Goal: Submit feedback/report problem: Submit feedback/report problem

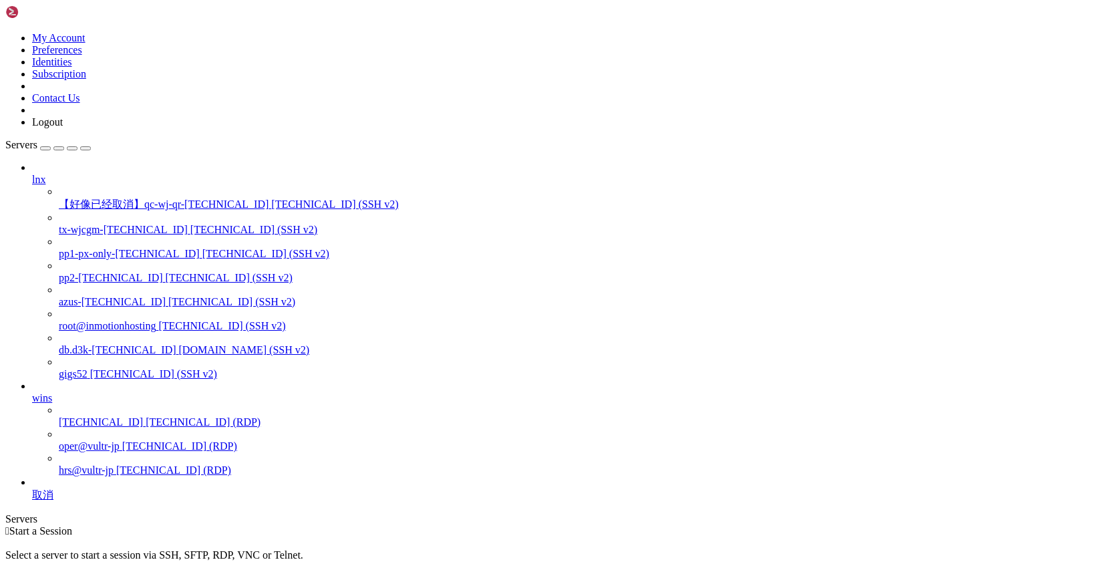
click at [32, 174] on icon at bounding box center [32, 174] width 0 height 0
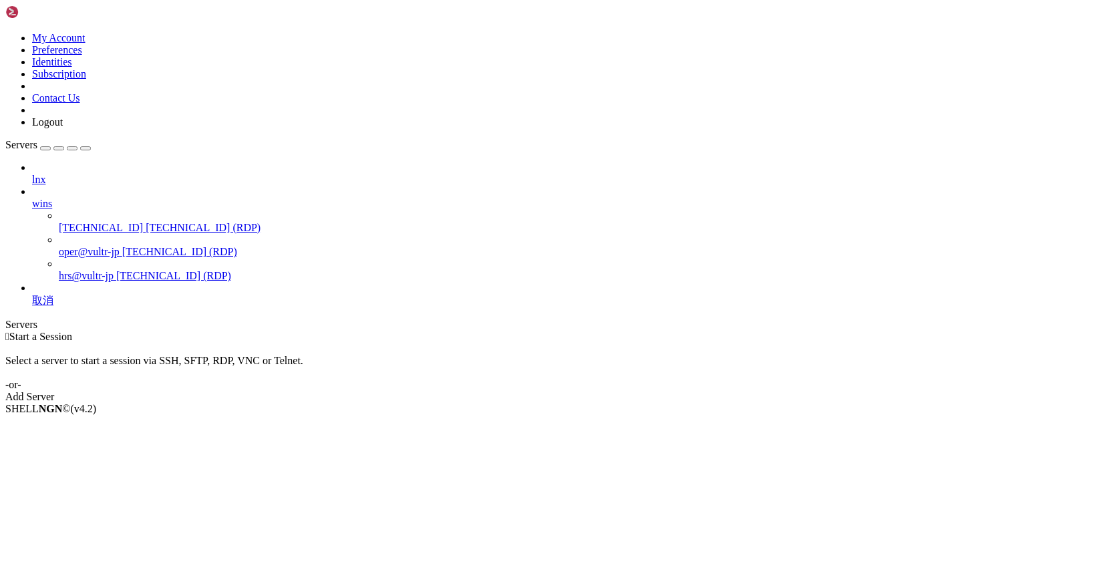
click at [32, 198] on icon at bounding box center [32, 198] width 0 height 0
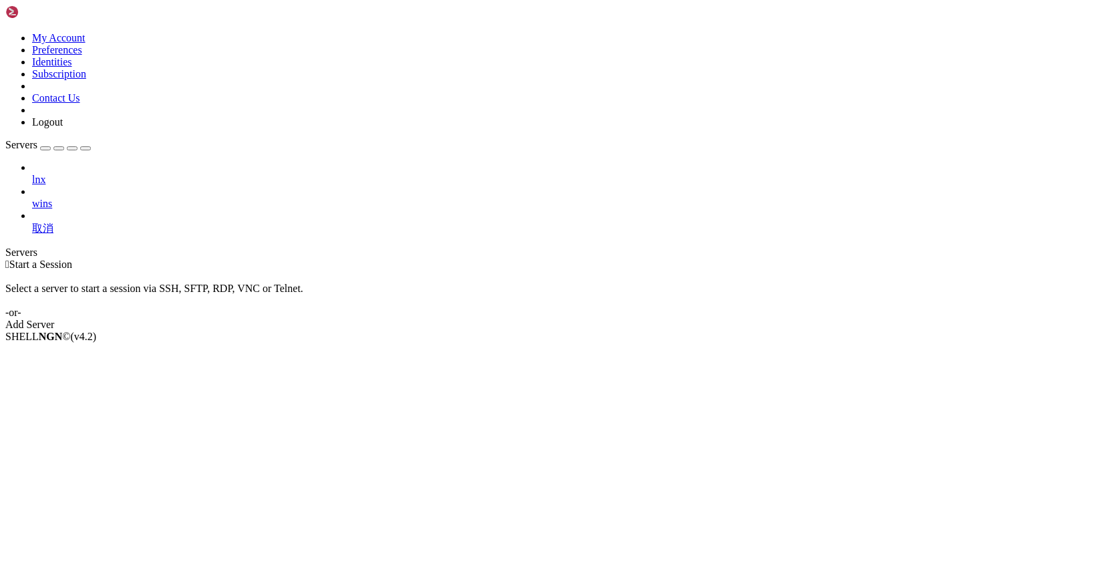
click at [5, 32] on icon at bounding box center [5, 32] width 0 height 0
click at [80, 104] on link "Contact Us" at bounding box center [56, 97] width 48 height 11
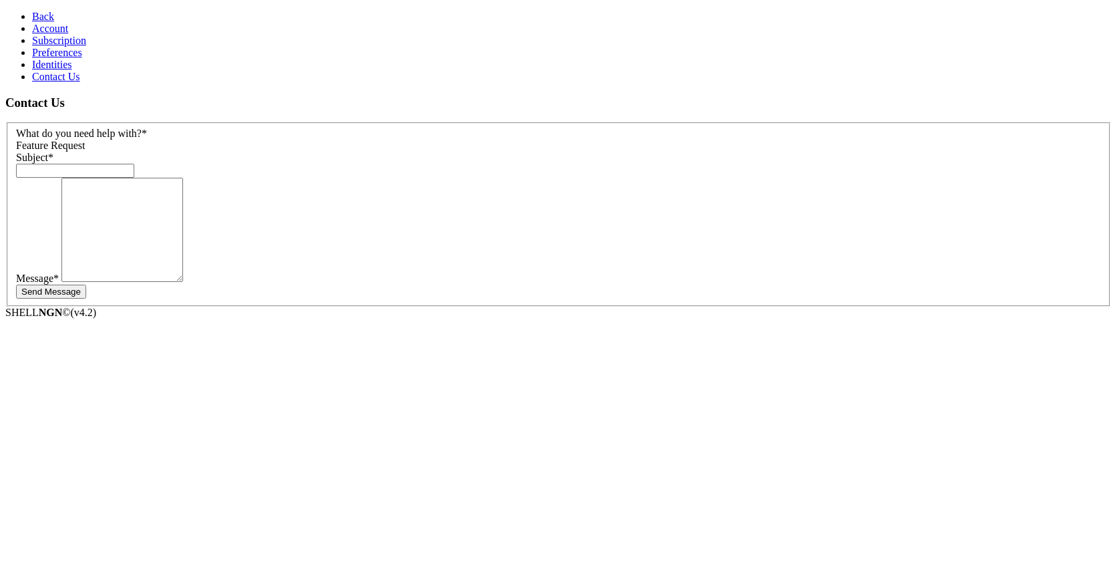
click at [86, 140] on span "Feature Request" at bounding box center [50, 145] width 69 height 11
click at [134, 164] on input "text" at bounding box center [75, 171] width 118 height 14
click at [183, 217] on textarea at bounding box center [122, 230] width 122 height 104
click at [134, 164] on input "want a READONLY version for Dashboard" at bounding box center [75, 171] width 118 height 14
click at [134, 164] on input "want a safe READONLY version for Dashboard" at bounding box center [75, 171] width 118 height 14
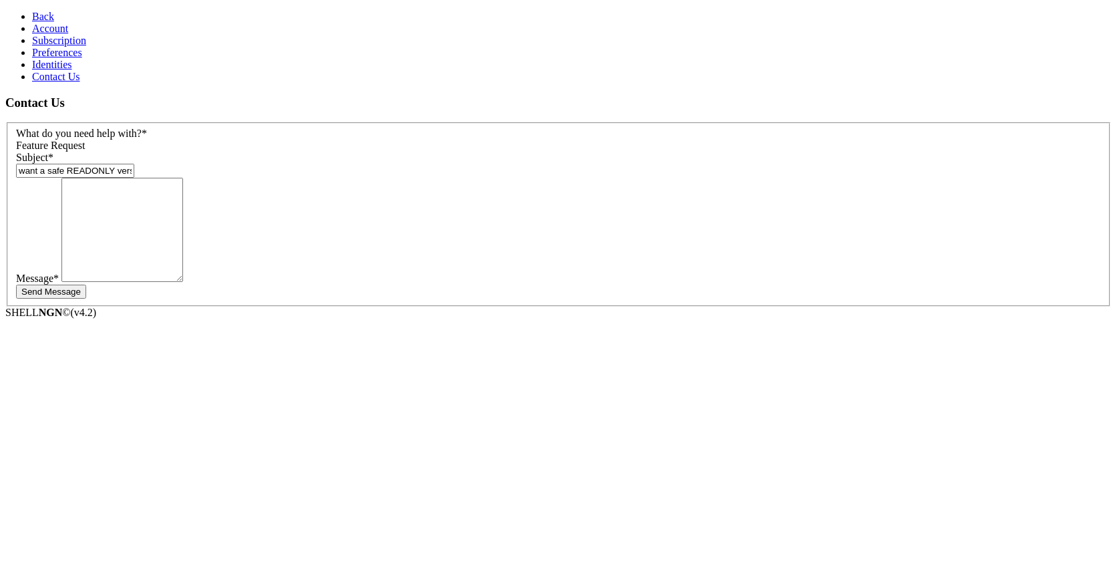
type input "want a safe READONLY version for Dashboard usage"
click at [183, 220] on textarea at bounding box center [122, 230] width 122 height 104
type textarea "is this possible to provide in future?"
click at [86, 285] on button "Send Message" at bounding box center [51, 292] width 70 height 14
